Goal: Transaction & Acquisition: Purchase product/service

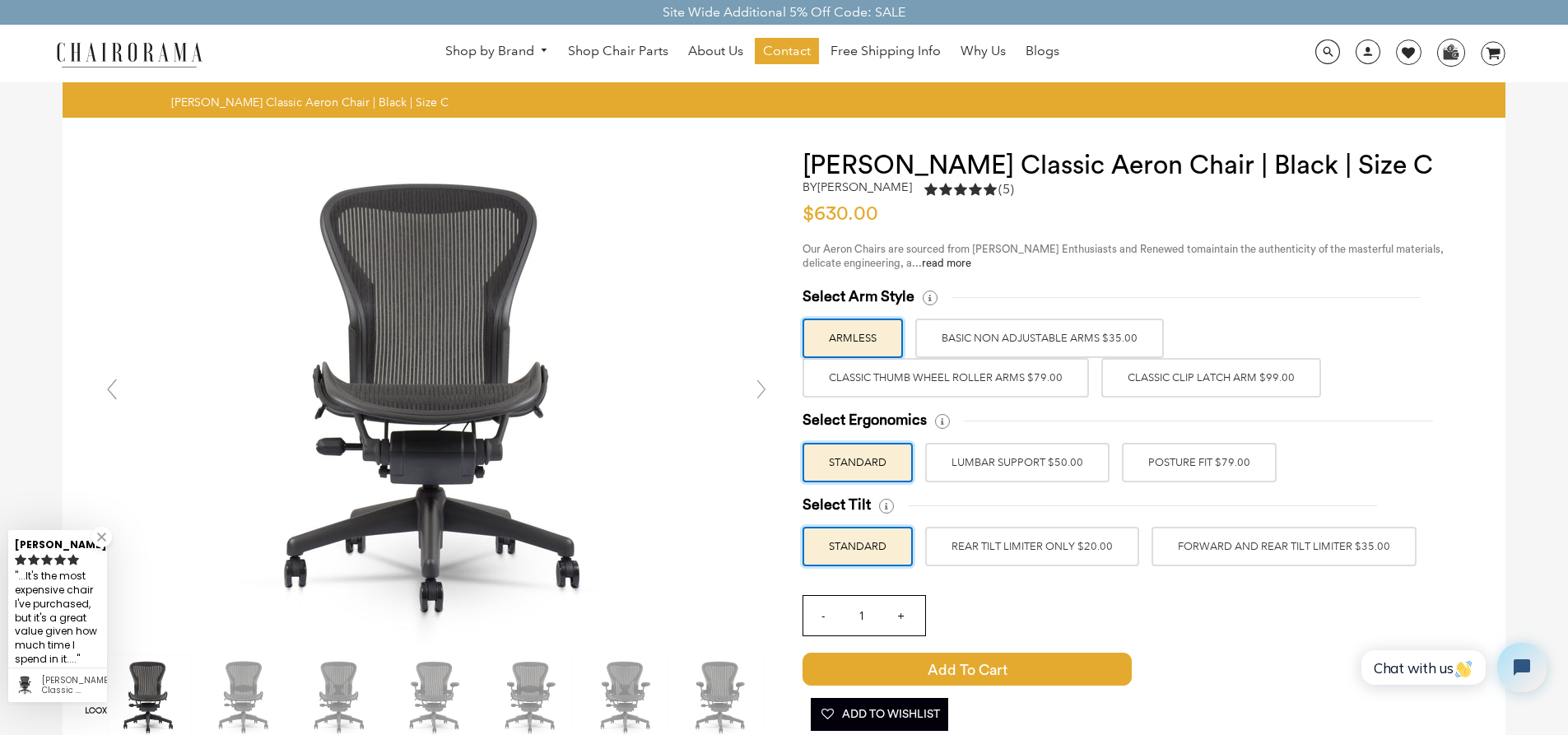
click at [929, 375] on label "Classic Thumb Wheel Roller Arms $79.00" at bounding box center [946, 378] width 287 height 40
click at [0, 0] on input "Classic Thumb Wheel Roller Arms $79.00" at bounding box center [0, 0] width 0 height 0
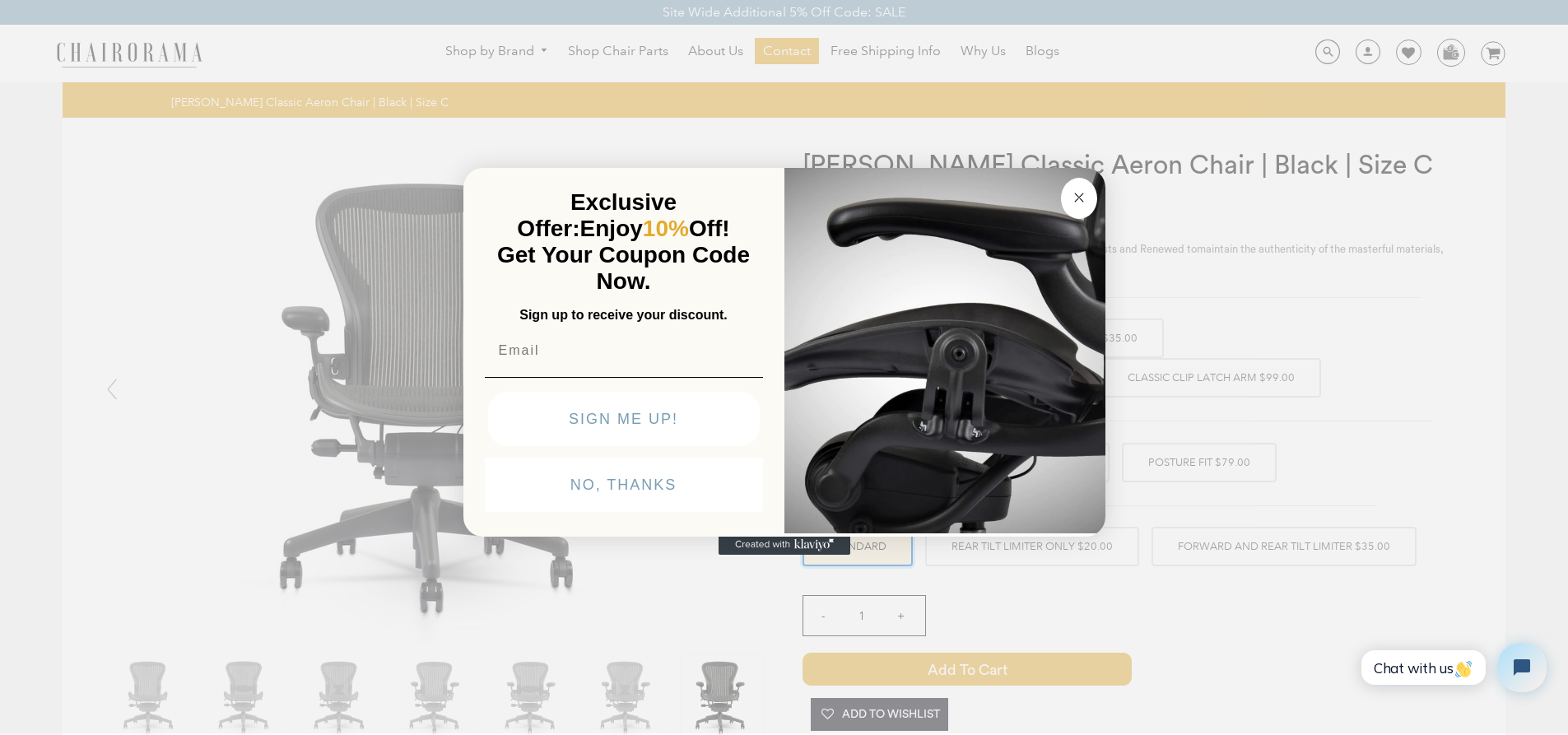
click at [1069, 192] on icon "Close dialog" at bounding box center [1079, 197] width 20 height 20
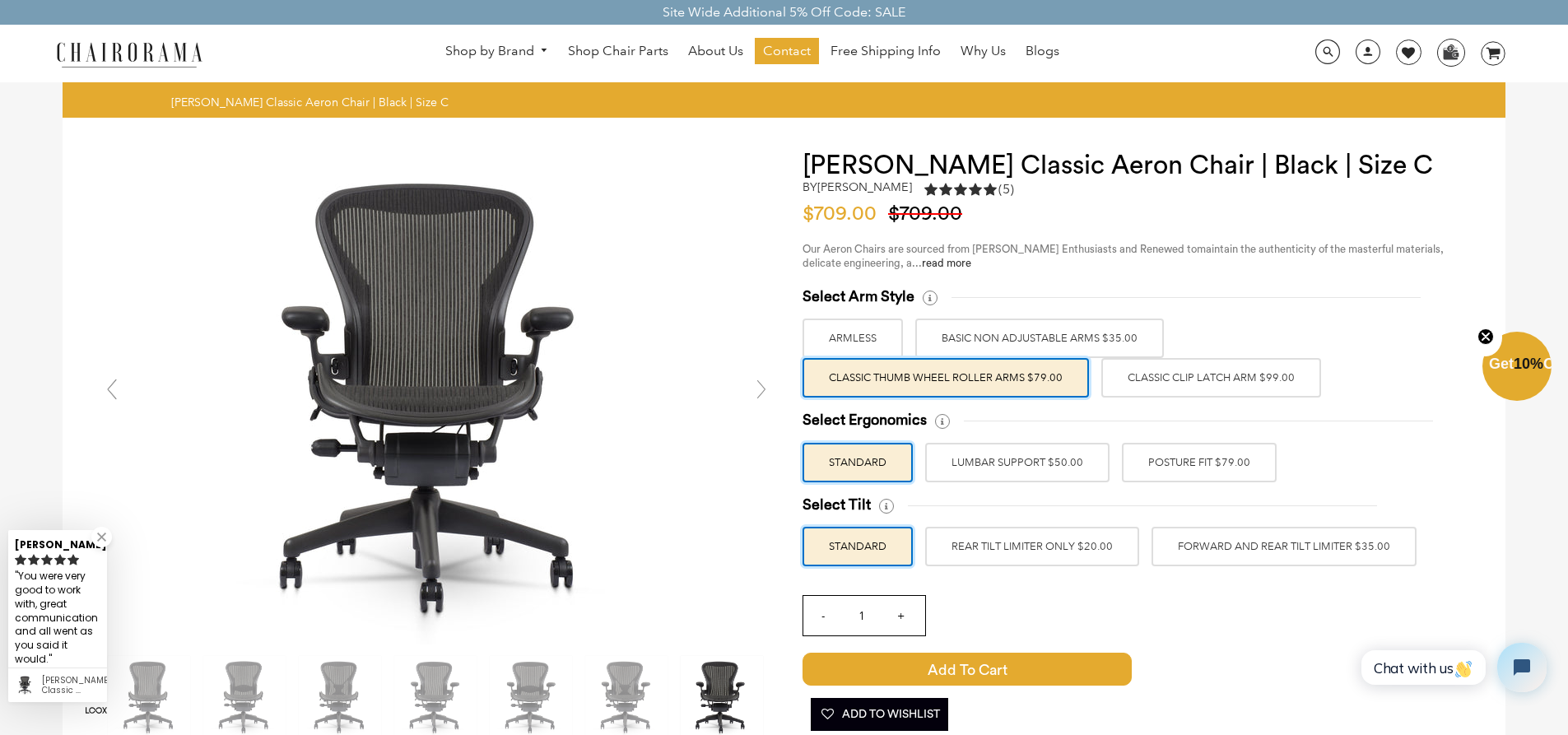
click at [1168, 463] on label "POSTURE FIT $79.00" at bounding box center [1199, 462] width 154 height 40
click at [0, 0] on input "POSTURE FIT $79.00" at bounding box center [0, 0] width 0 height 0
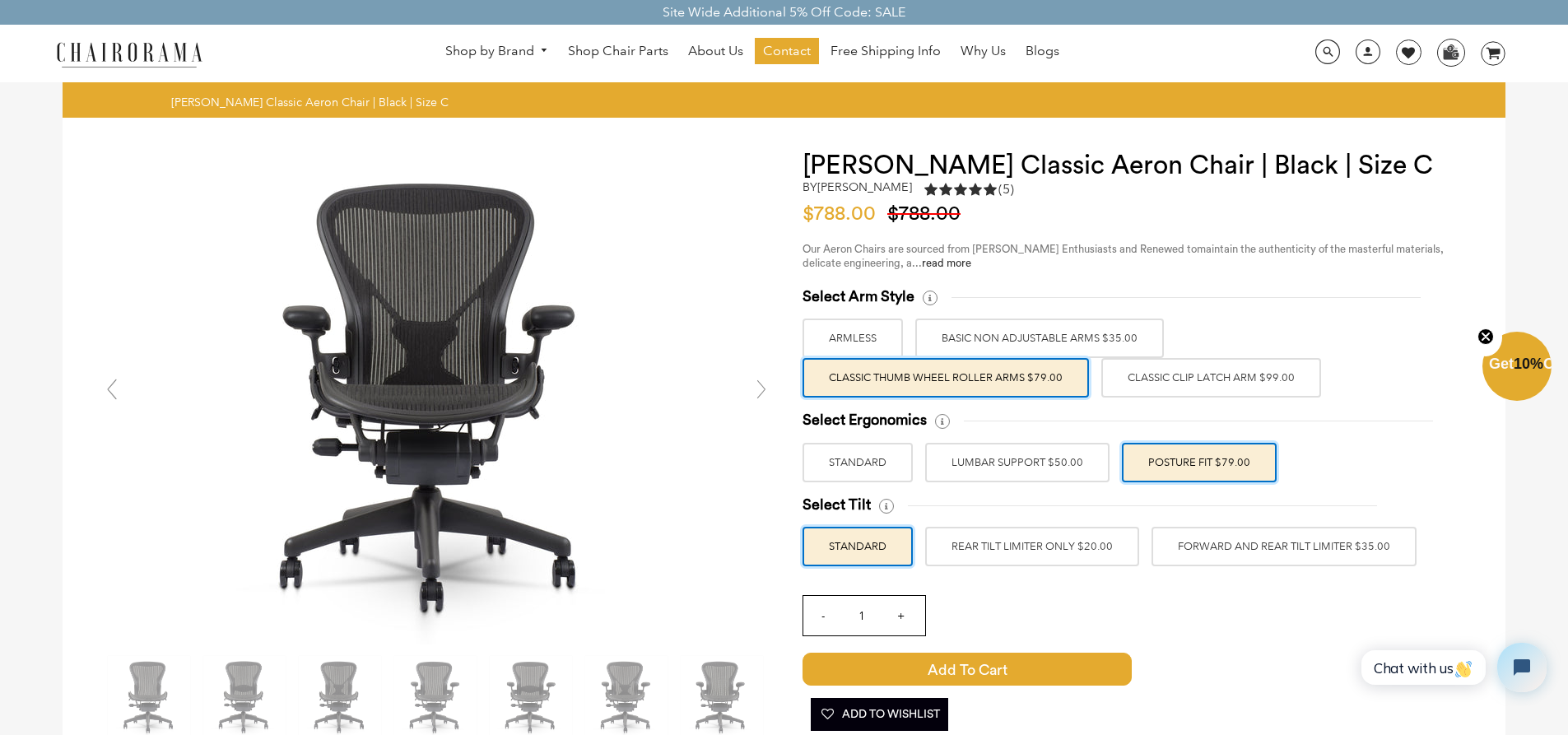
click at [1042, 462] on label "LUMBAR SUPPORT $50.00" at bounding box center [1017, 462] width 185 height 40
click at [0, 0] on input "LUMBAR SUPPORT $50.00" at bounding box center [0, 0] width 0 height 0
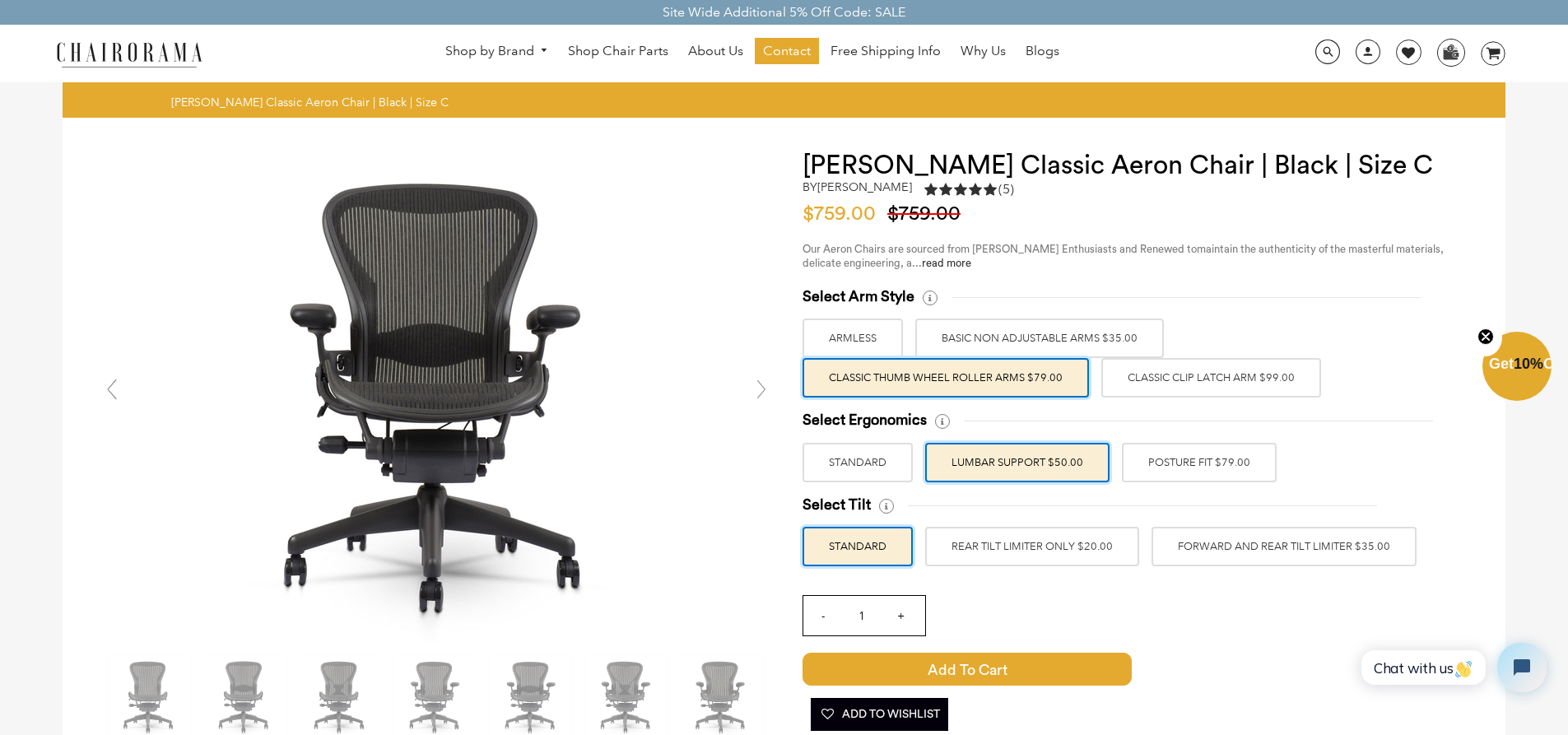
click at [1156, 462] on label "POSTURE FIT $79.00" at bounding box center [1199, 462] width 154 height 40
click at [0, 0] on input "POSTURE FIT $79.00" at bounding box center [0, 0] width 0 height 0
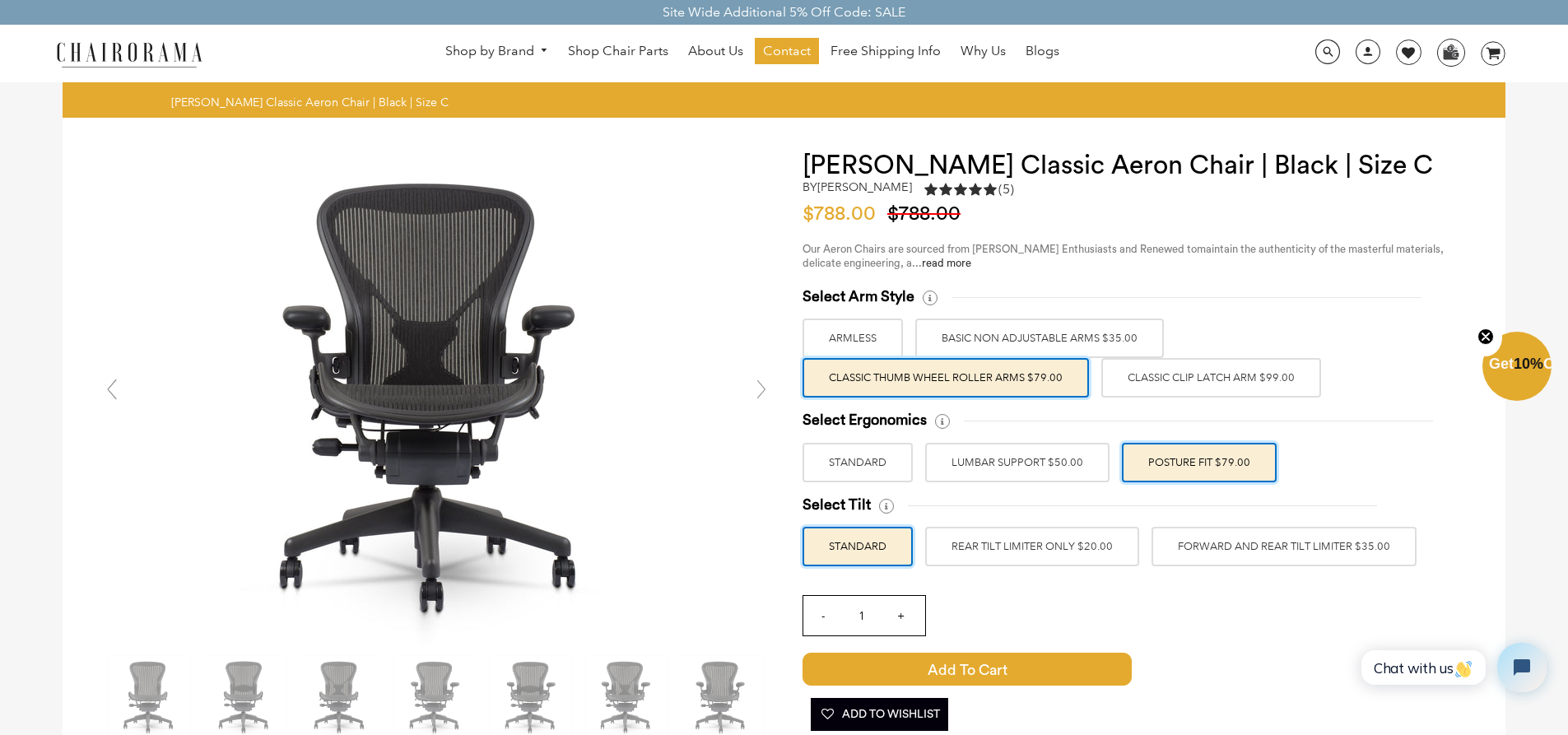
click at [1153, 377] on label "Classic Clip Latch Arm $99.00" at bounding box center [1211, 378] width 220 height 40
click at [0, 0] on input "Classic Clip Latch Arm $99.00" at bounding box center [0, 0] width 0 height 0
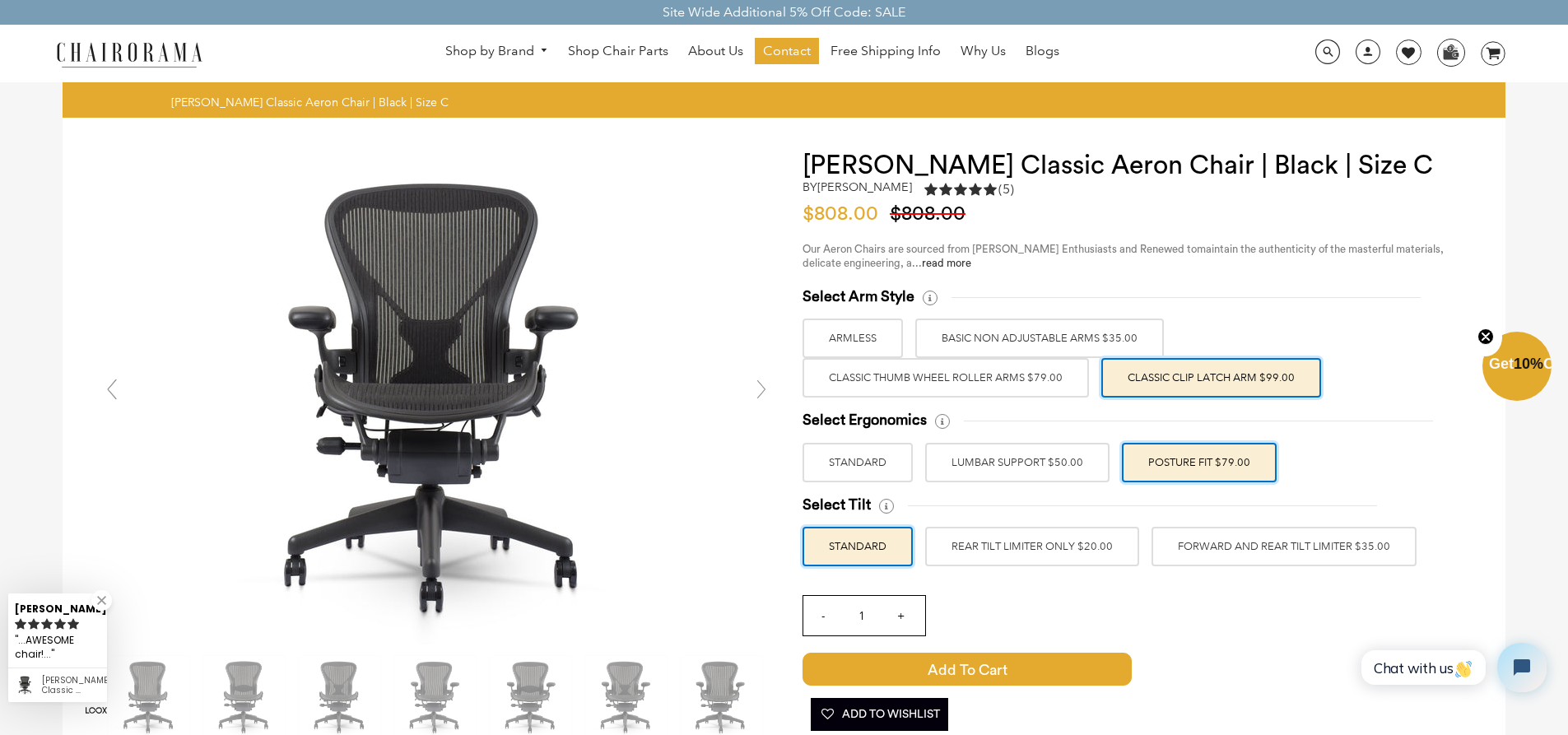
click at [1034, 380] on label "Classic Thumb Wheel Roller Arms $79.00" at bounding box center [946, 378] width 287 height 40
click at [0, 0] on input "Classic Thumb Wheel Roller Arms $79.00" at bounding box center [0, 0] width 0 height 0
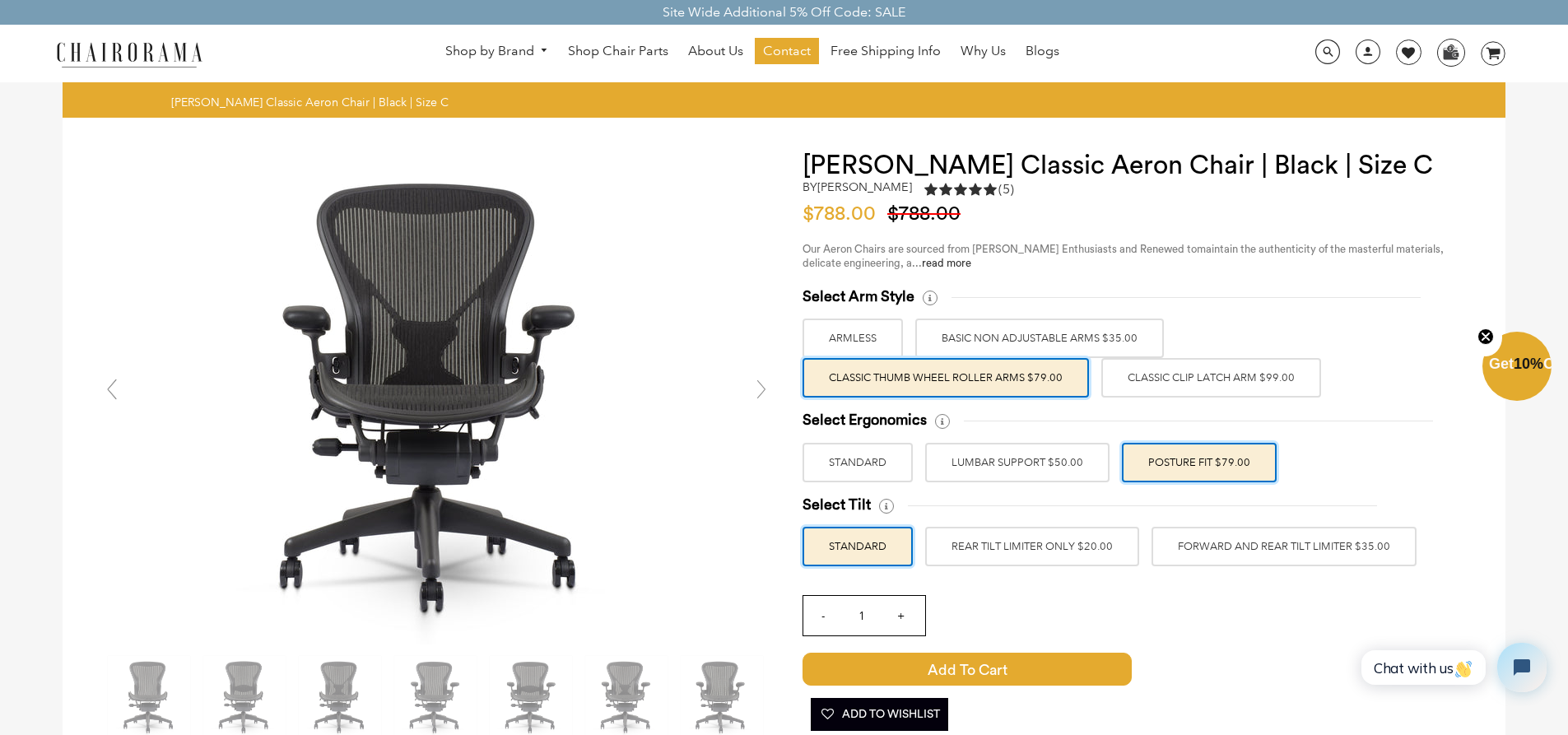
click at [1048, 544] on label "REAR TILT LIMITER ONLY $20.00" at bounding box center [1032, 546] width 214 height 40
click at [0, 0] on input "REAR TILT LIMITER ONLY $20.00" at bounding box center [0, 0] width 0 height 0
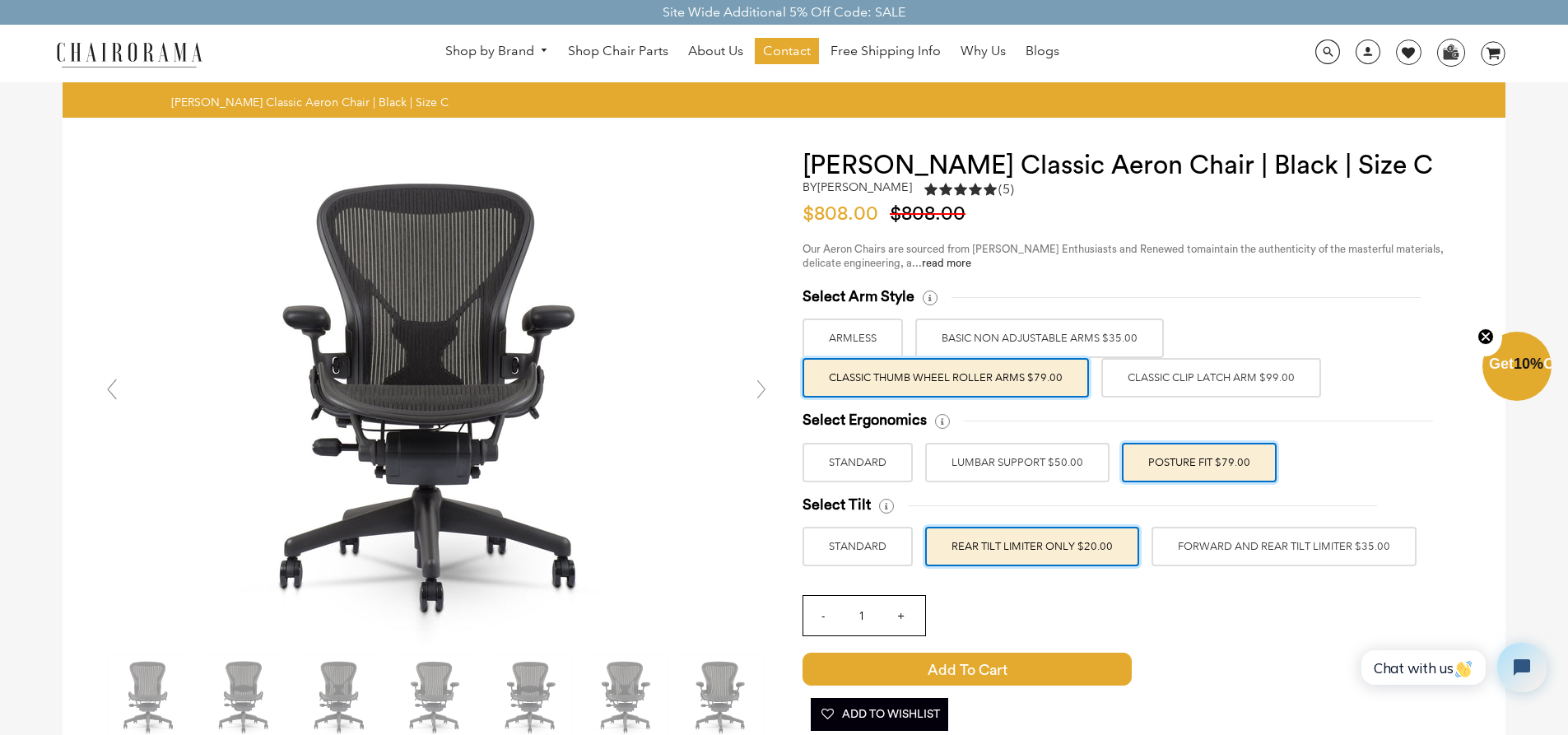
click at [829, 536] on label "STANDARD" at bounding box center [858, 546] width 110 height 40
click at [0, 0] on input "STANDARD" at bounding box center [0, 0] width 0 height 0
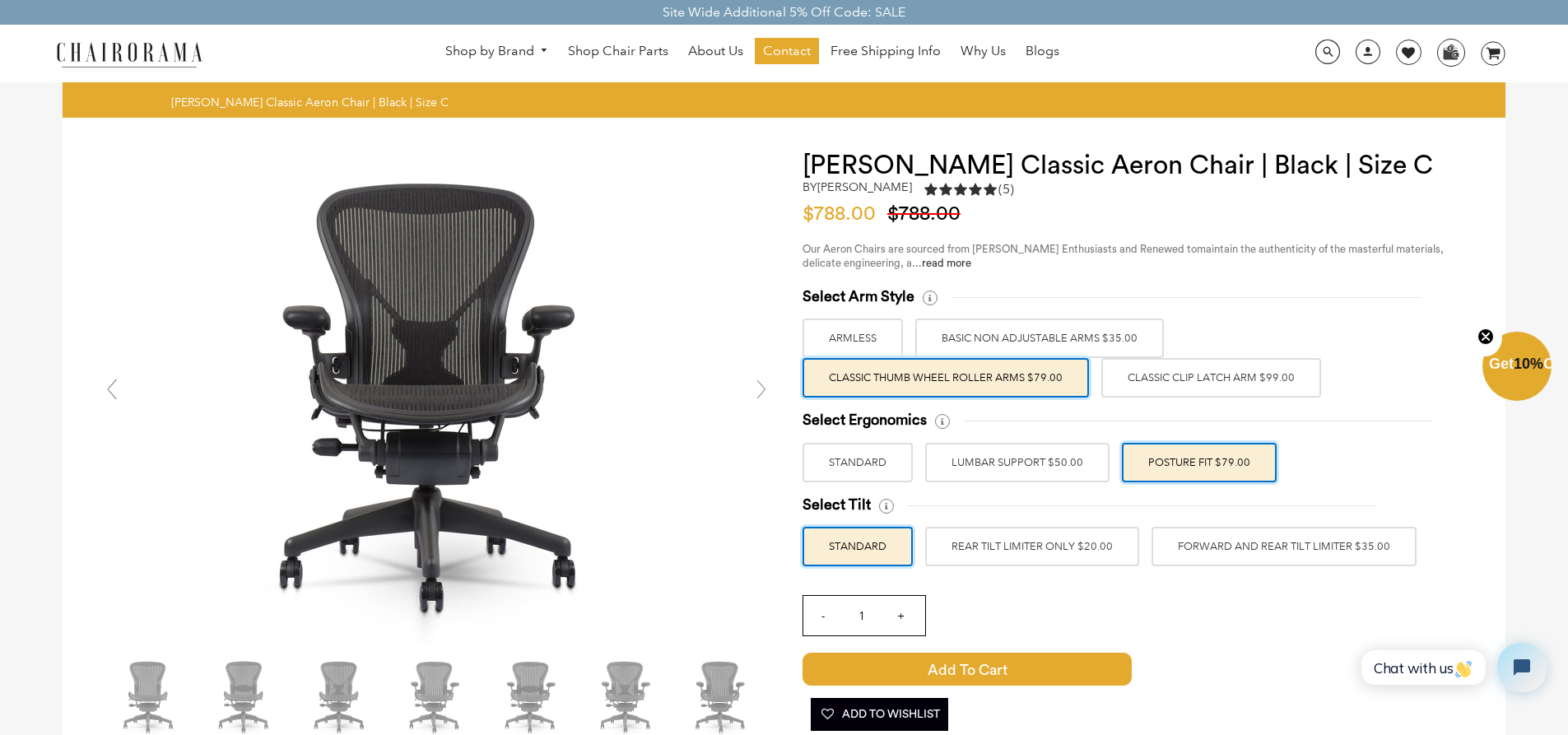
click at [992, 550] on label "REAR TILT LIMITER ONLY $20.00" at bounding box center [1032, 546] width 214 height 40
click at [0, 0] on input "REAR TILT LIMITER ONLY $20.00" at bounding box center [0, 0] width 0 height 0
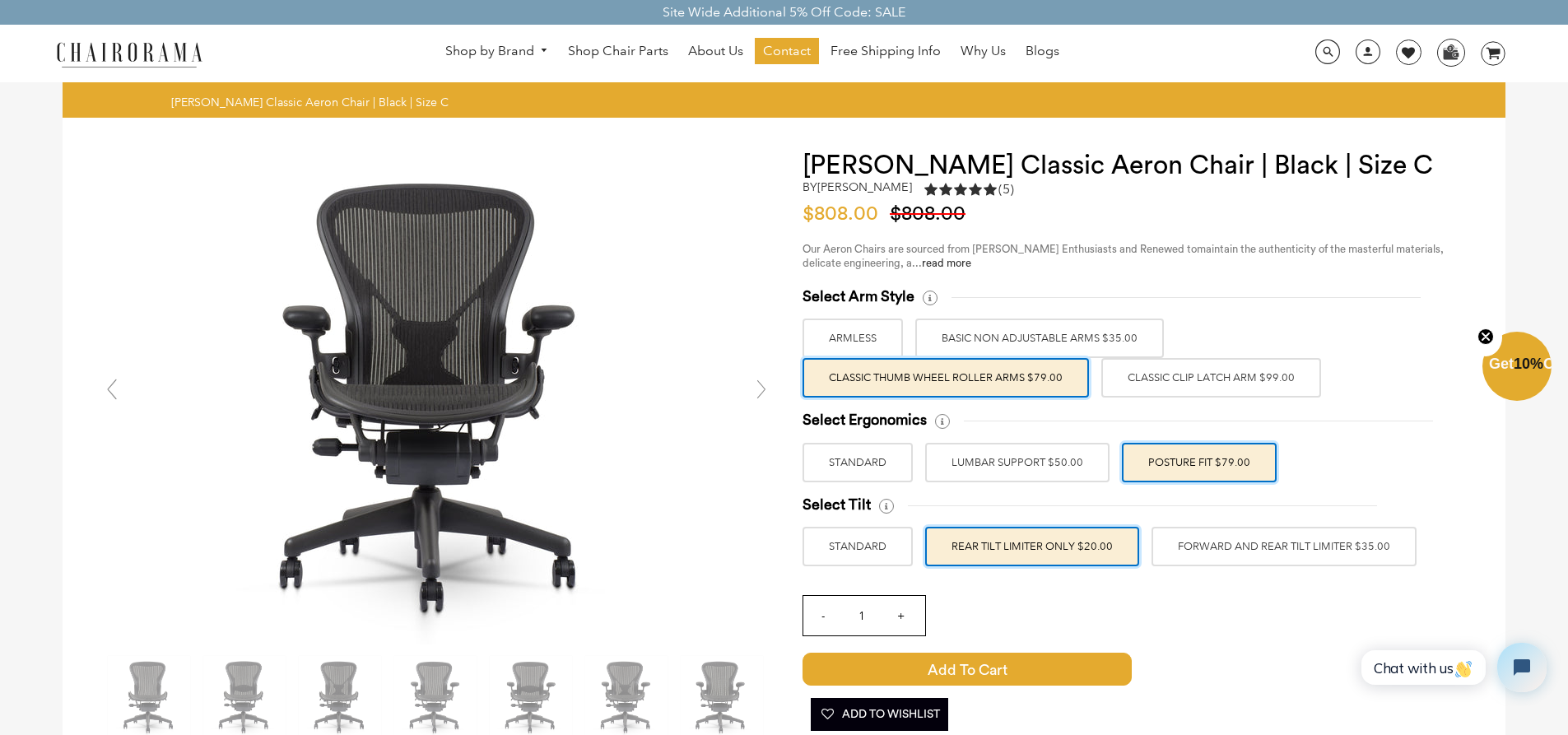
click at [1211, 549] on label "FORWARD AND REAR TILT LIMITER $35.00" at bounding box center [1283, 546] width 265 height 40
click at [0, 0] on input "FORWARD AND REAR TILT LIMITER $35.00" at bounding box center [0, 0] width 0 height 0
